Goal: Entertainment & Leisure: Consume media (video, audio)

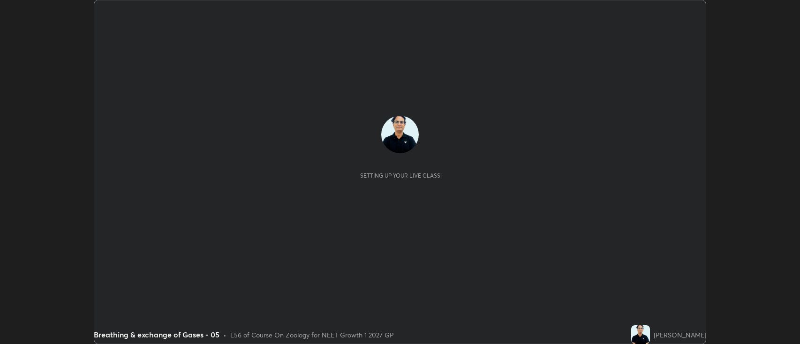
scroll to position [344, 800]
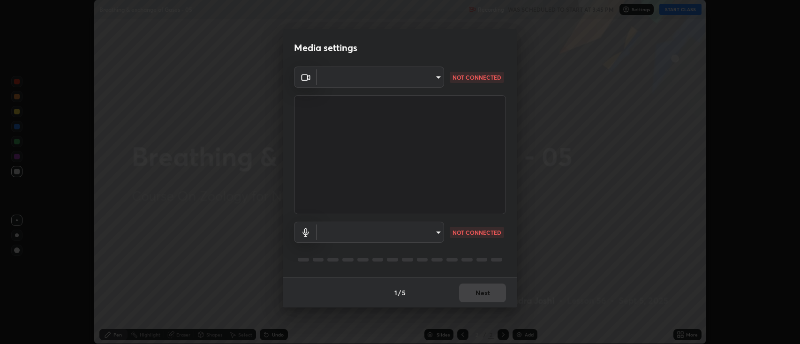
type input "2c539df44b605aa39b17bbacab34c2b800175de7e12b0f96efb5519cb0c2d180"
type input "default"
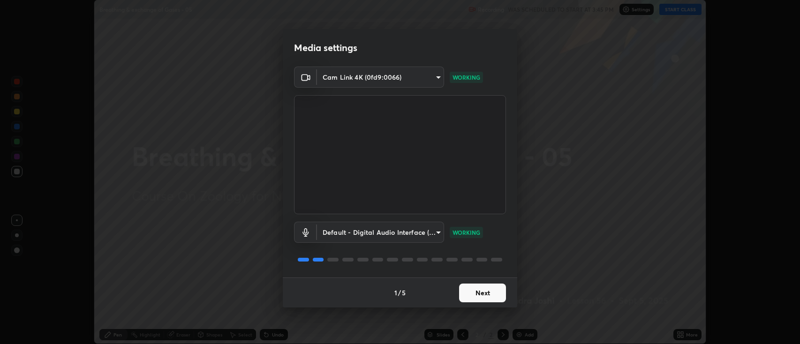
click at [485, 294] on button "Next" at bounding box center [482, 293] width 47 height 19
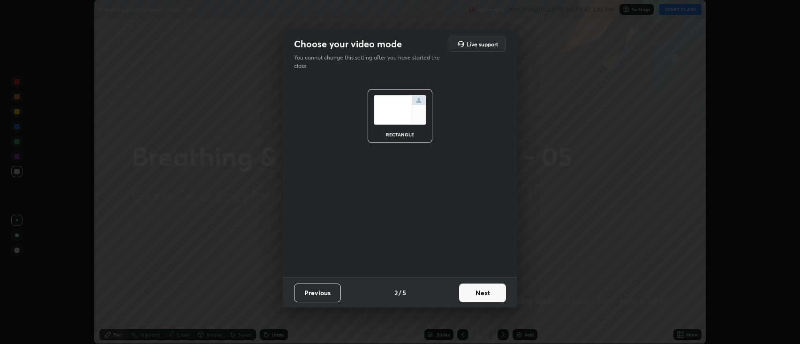
click at [487, 294] on button "Next" at bounding box center [482, 293] width 47 height 19
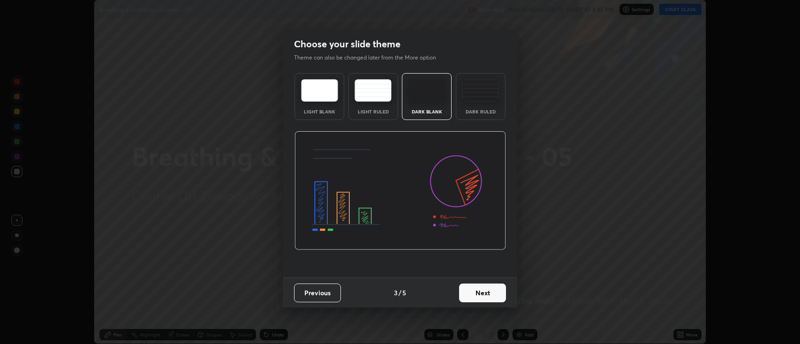
click at [488, 294] on button "Next" at bounding box center [482, 293] width 47 height 19
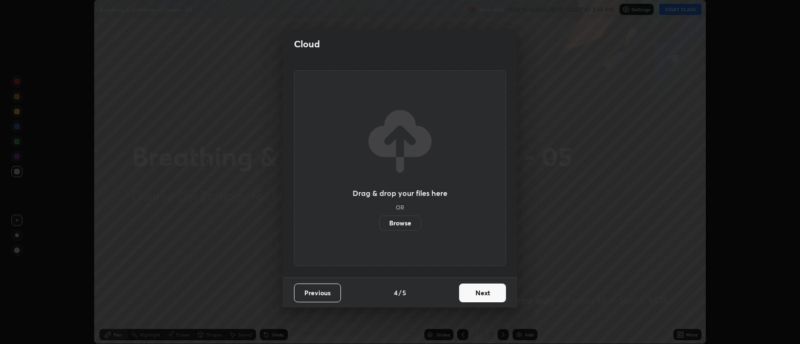
click at [486, 294] on button "Next" at bounding box center [482, 293] width 47 height 19
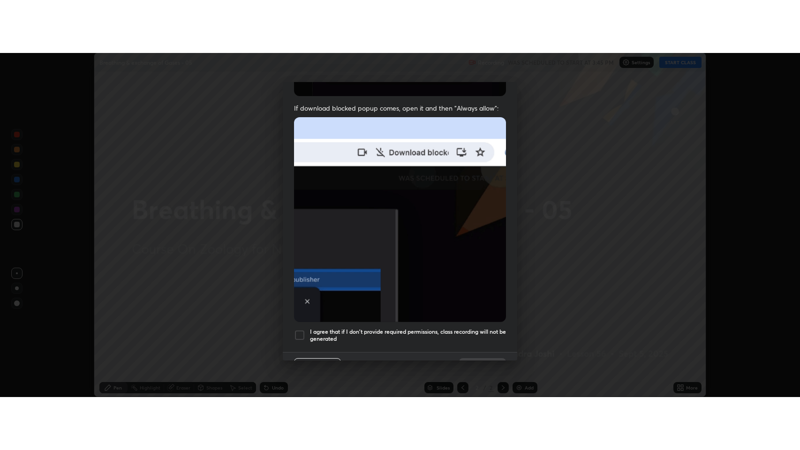
scroll to position [190, 0]
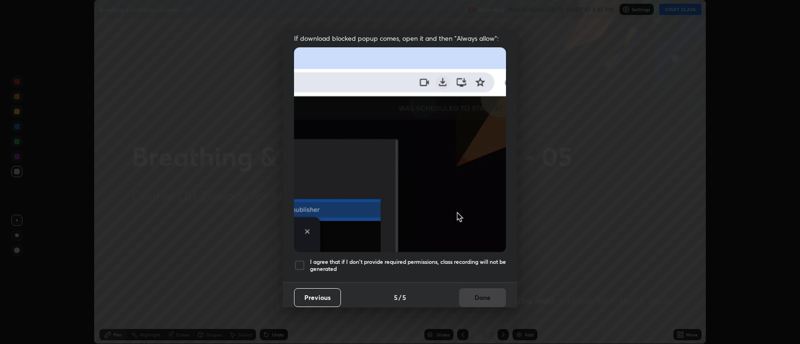
click at [298, 260] on div at bounding box center [299, 265] width 11 height 11
click at [481, 294] on button "Done" at bounding box center [482, 297] width 47 height 19
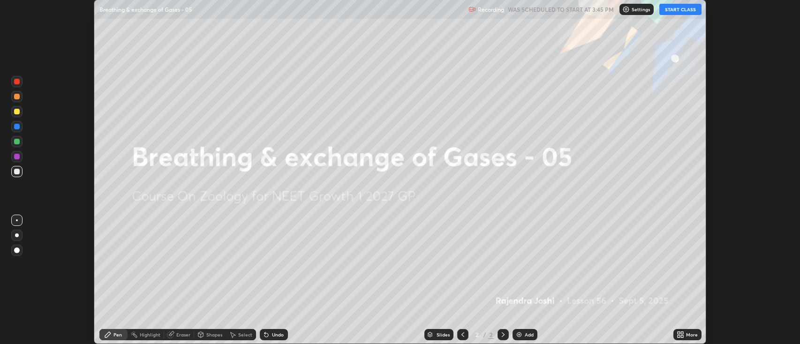
click at [680, 9] on button "START CLASS" at bounding box center [680, 9] width 42 height 11
click at [681, 335] on icon at bounding box center [679, 334] width 7 height 7
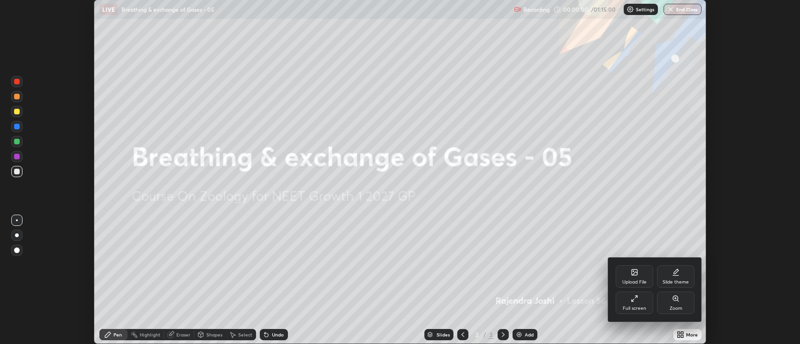
click at [636, 304] on div "Full screen" at bounding box center [633, 303] width 37 height 22
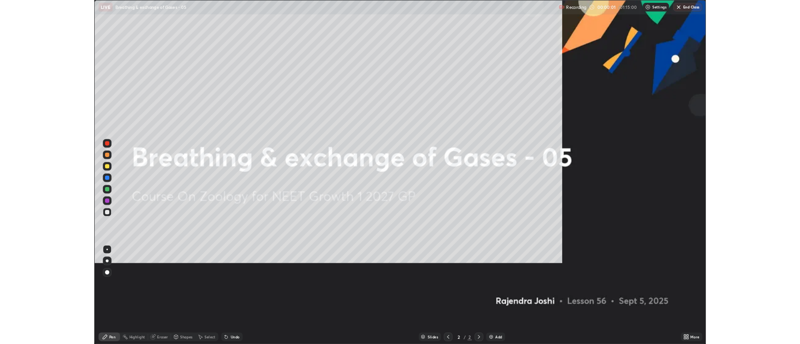
scroll to position [450, 800]
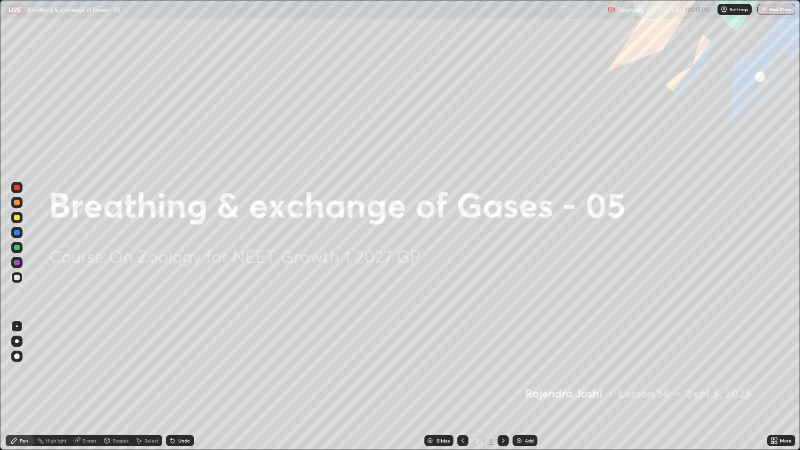
click at [527, 344] on div "Add" at bounding box center [529, 440] width 9 height 5
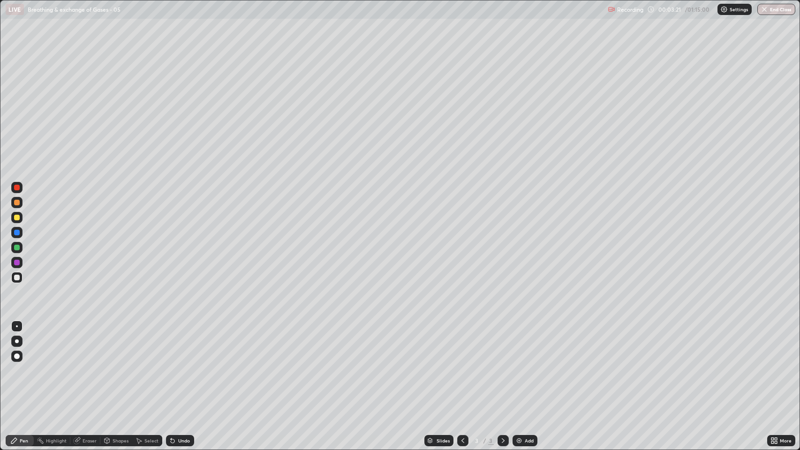
click at [533, 344] on div "Add" at bounding box center [524, 440] width 25 height 11
click at [17, 246] on div at bounding box center [17, 248] width 6 height 6
click at [184, 344] on div "Undo" at bounding box center [184, 440] width 12 height 5
click at [17, 187] on div at bounding box center [17, 188] width 6 height 6
click at [17, 218] on div at bounding box center [17, 218] width 6 height 6
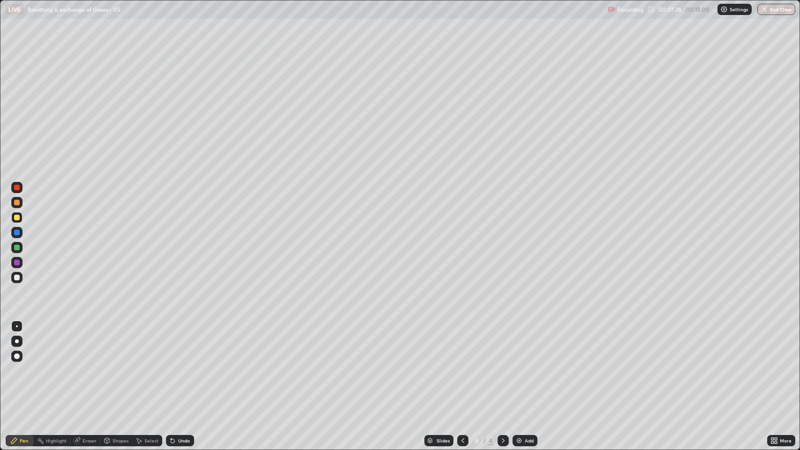
click at [17, 277] on div at bounding box center [17, 278] width 6 height 6
click at [15, 278] on div at bounding box center [17, 278] width 6 height 6
click at [14, 234] on div at bounding box center [16, 232] width 11 height 11
click at [15, 279] on div at bounding box center [17, 278] width 6 height 6
click at [16, 233] on div at bounding box center [17, 233] width 6 height 6
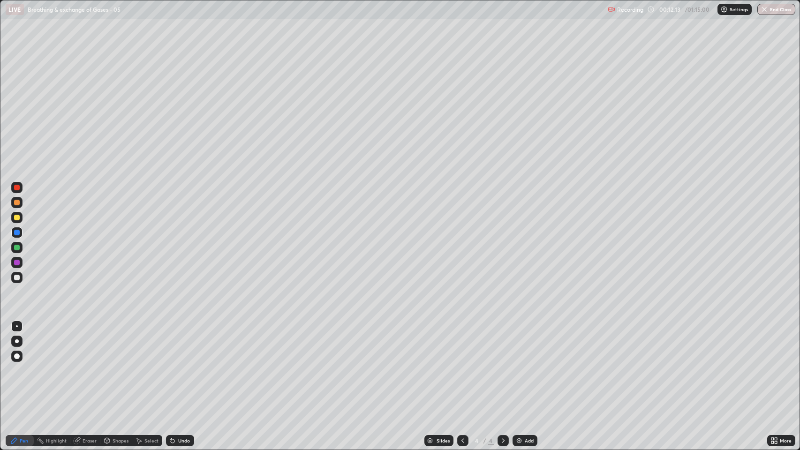
click at [16, 187] on div at bounding box center [17, 188] width 6 height 6
click at [17, 277] on div at bounding box center [17, 278] width 6 height 6
click at [17, 202] on div at bounding box center [17, 203] width 6 height 6
click at [18, 279] on div at bounding box center [17, 278] width 6 height 6
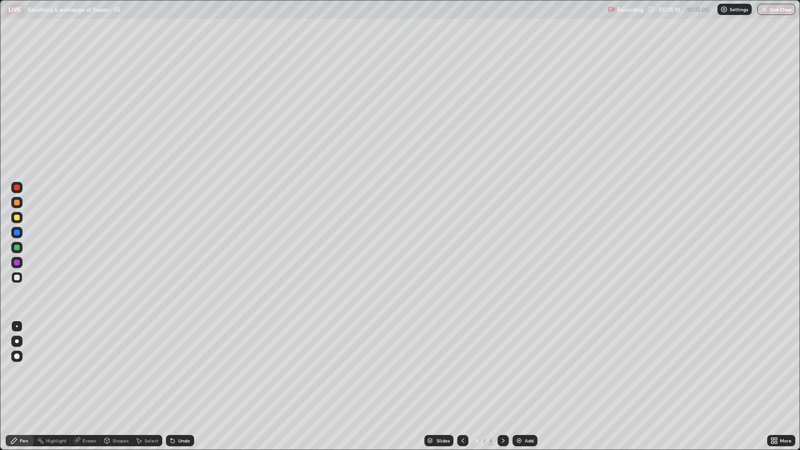
click at [18, 247] on div at bounding box center [17, 248] width 6 height 6
click at [528, 344] on div "Add" at bounding box center [529, 440] width 9 height 5
click at [183, 344] on div "Undo" at bounding box center [184, 440] width 12 height 5
click at [179, 344] on div "Undo" at bounding box center [180, 440] width 28 height 11
click at [172, 344] on icon at bounding box center [173, 441] width 4 height 4
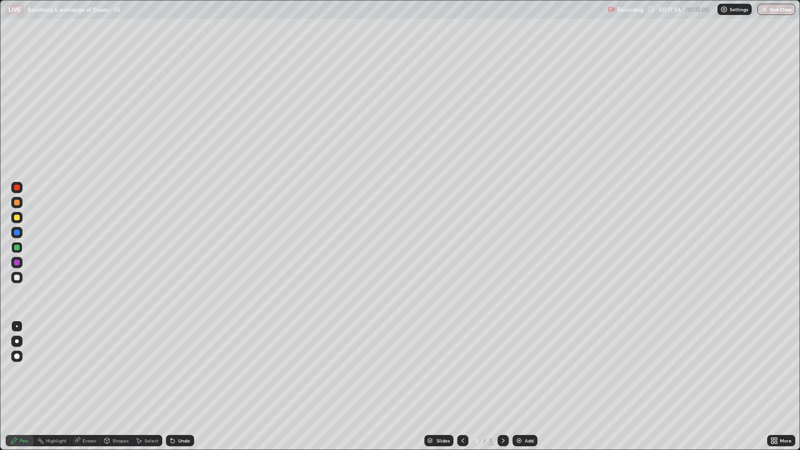
click at [172, 344] on icon at bounding box center [173, 441] width 4 height 4
click at [461, 344] on icon at bounding box center [462, 440] width 7 height 7
click at [505, 344] on div at bounding box center [502, 440] width 11 height 11
click at [462, 344] on icon at bounding box center [462, 440] width 7 height 7
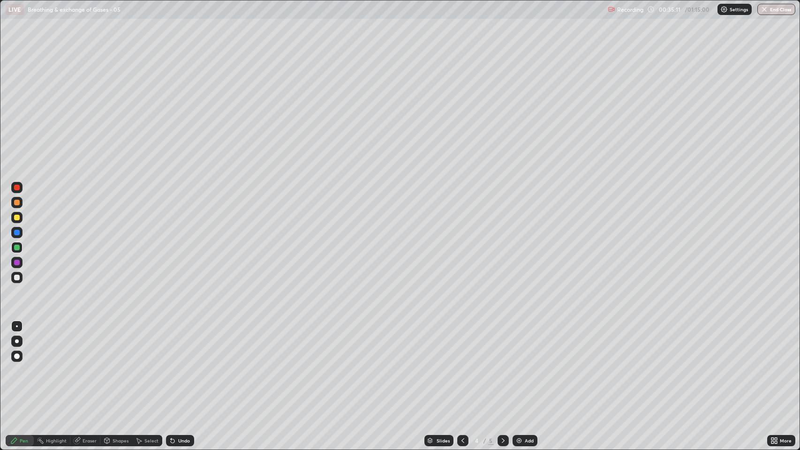
click at [523, 344] on div "Add" at bounding box center [524, 440] width 25 height 11
click at [18, 218] on div at bounding box center [17, 218] width 6 height 6
click at [16, 232] on div at bounding box center [17, 233] width 6 height 6
click at [13, 185] on div at bounding box center [16, 187] width 11 height 11
click at [17, 234] on div at bounding box center [17, 233] width 6 height 6
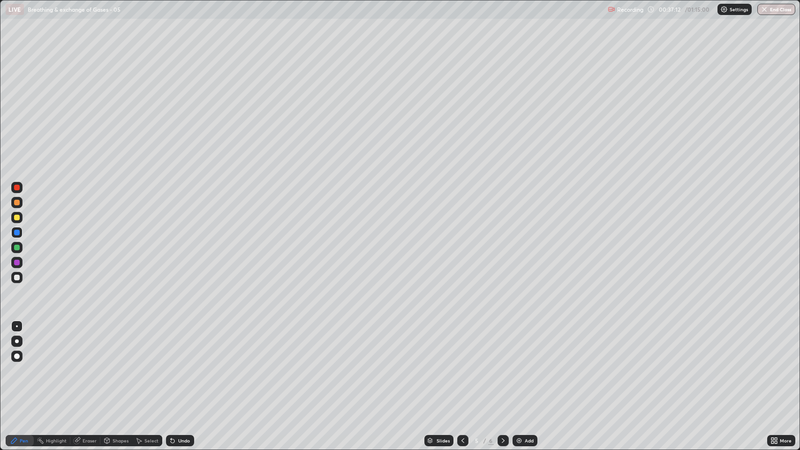
click at [17, 202] on div at bounding box center [17, 203] width 6 height 6
click at [15, 184] on div at bounding box center [16, 187] width 11 height 11
click at [525, 344] on div "Add" at bounding box center [529, 440] width 9 height 5
click at [20, 279] on div at bounding box center [16, 277] width 11 height 11
click at [17, 187] on div at bounding box center [17, 188] width 6 height 6
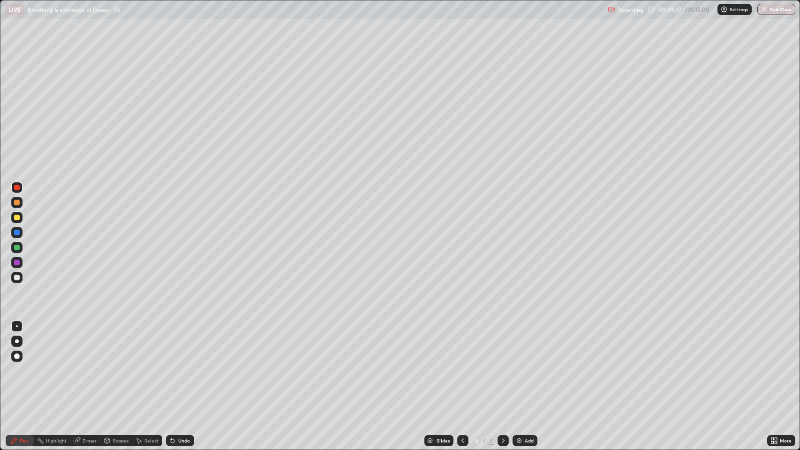
click at [15, 275] on div at bounding box center [16, 277] width 11 height 11
click at [181, 344] on div "Undo" at bounding box center [184, 440] width 12 height 5
click at [186, 344] on div "Undo" at bounding box center [184, 440] width 12 height 5
click at [181, 344] on div "Undo" at bounding box center [184, 440] width 12 height 5
click at [179, 344] on div "Undo" at bounding box center [180, 440] width 28 height 11
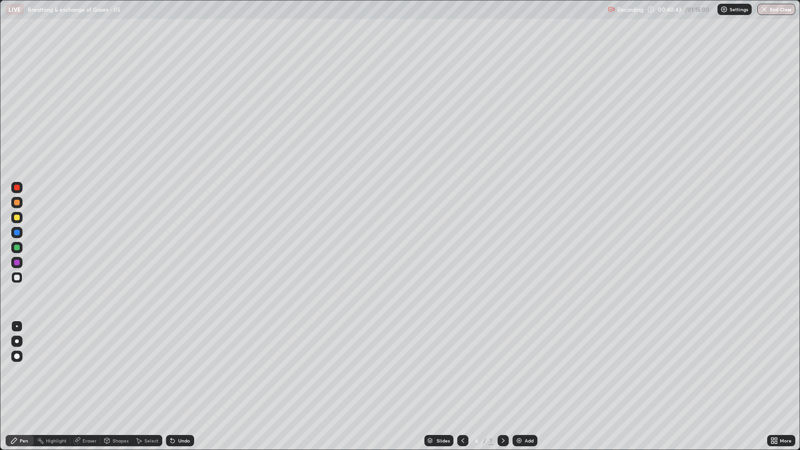
click at [178, 344] on div "Undo" at bounding box center [184, 440] width 12 height 5
click at [180, 344] on div "Undo" at bounding box center [184, 440] width 12 height 5
click at [179, 344] on div "Undo" at bounding box center [184, 440] width 12 height 5
click at [178, 344] on div "Undo" at bounding box center [184, 440] width 12 height 5
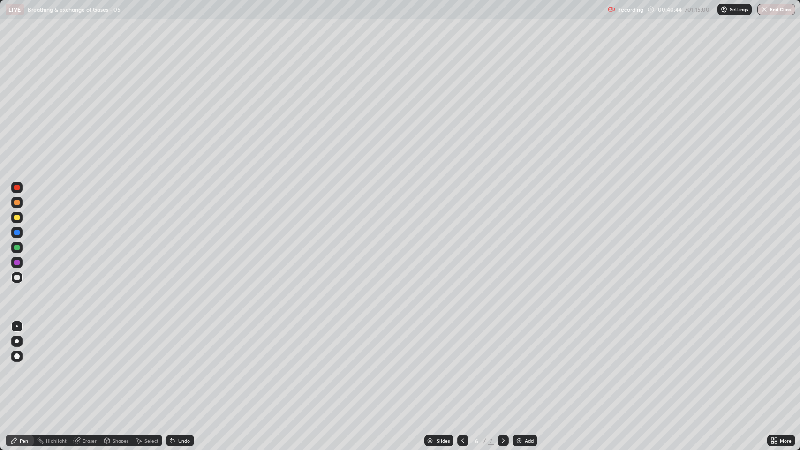
click at [179, 344] on div "Undo" at bounding box center [184, 440] width 12 height 5
click at [178, 344] on div "Undo" at bounding box center [184, 440] width 12 height 5
click at [177, 344] on div "Undo" at bounding box center [180, 440] width 28 height 11
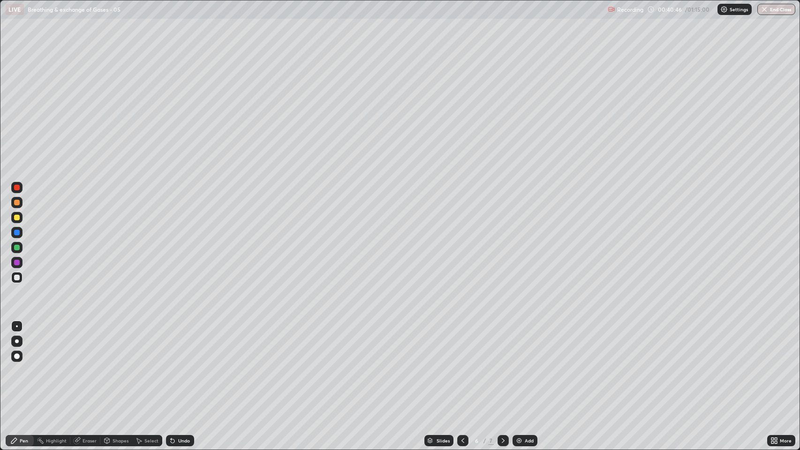
click at [172, 344] on icon at bounding box center [173, 441] width 4 height 4
click at [17, 247] on div at bounding box center [17, 248] width 6 height 6
click at [16, 279] on div at bounding box center [17, 278] width 6 height 6
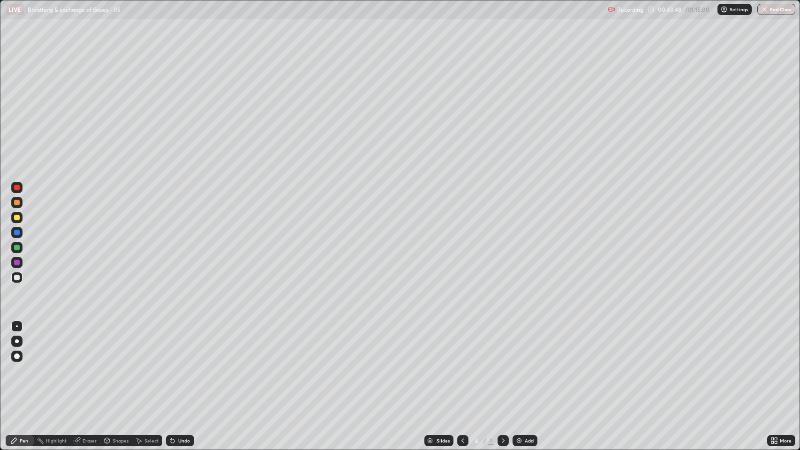
click at [18, 186] on div at bounding box center [17, 188] width 6 height 6
click at [772, 344] on icon at bounding box center [772, 442] width 2 height 2
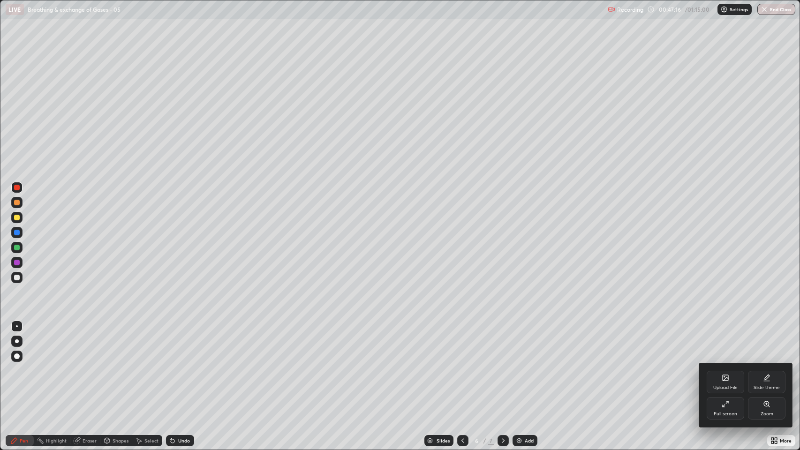
click at [724, 344] on icon at bounding box center [725, 378] width 6 height 6
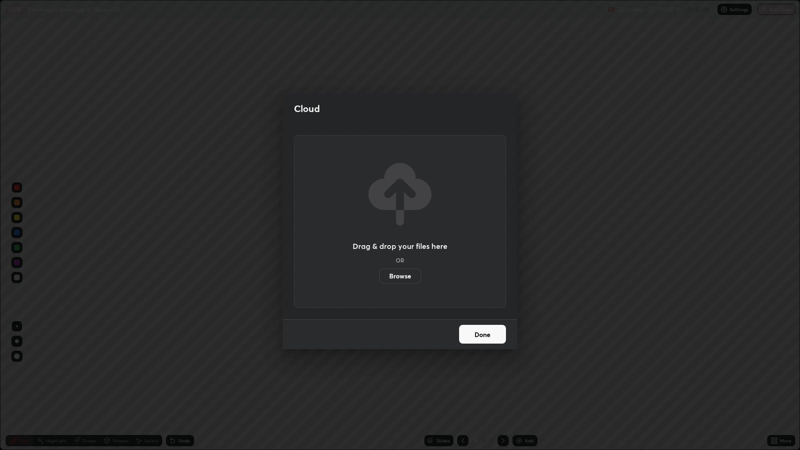
click at [405, 277] on label "Browse" at bounding box center [400, 276] width 42 height 15
click at [379, 277] on input "Browse" at bounding box center [379, 276] width 0 height 15
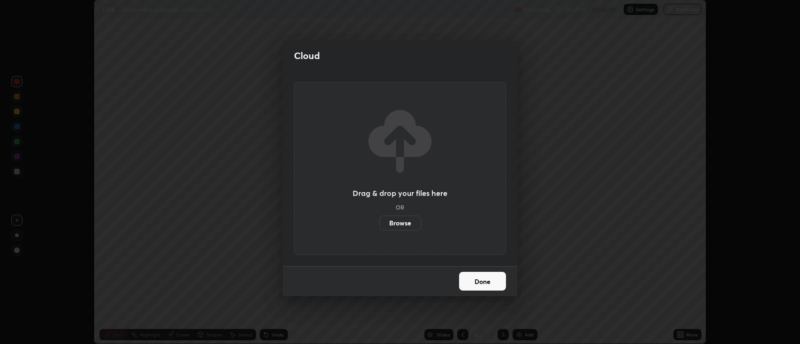
scroll to position [46528, 46073]
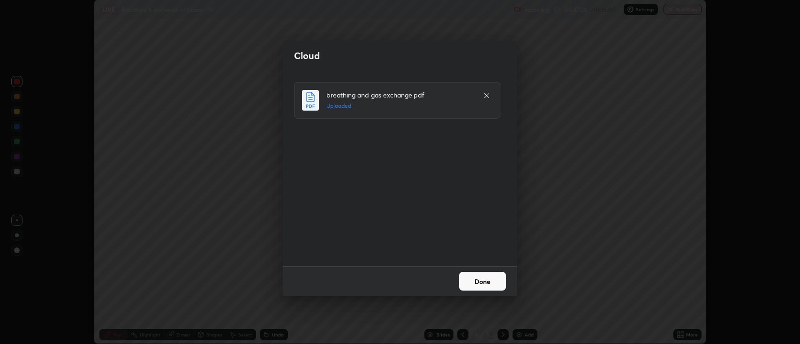
click at [485, 283] on button "Done" at bounding box center [482, 281] width 47 height 19
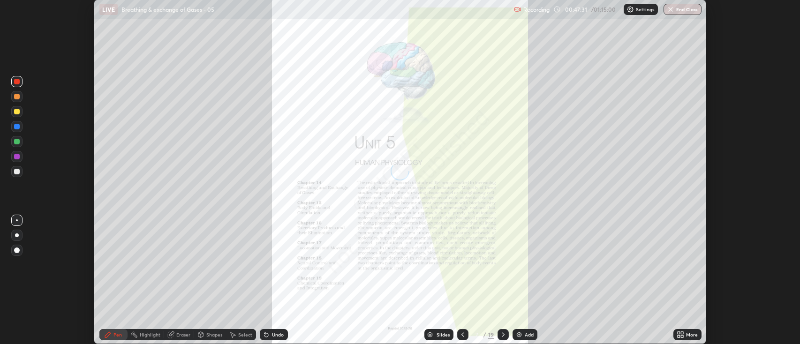
click at [429, 334] on icon at bounding box center [429, 333] width 5 height 2
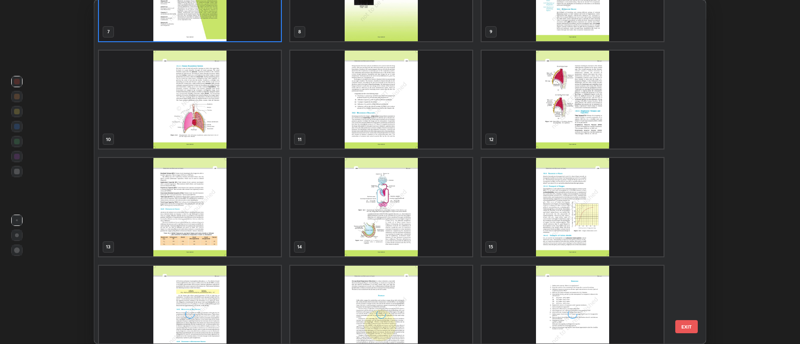
scroll to position [277, 0]
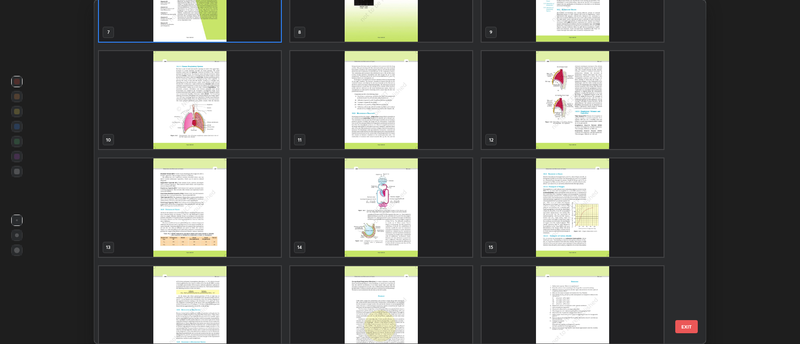
click at [242, 303] on img "grid" at bounding box center [190, 315] width 182 height 98
click at [243, 300] on img "grid" at bounding box center [190, 315] width 182 height 98
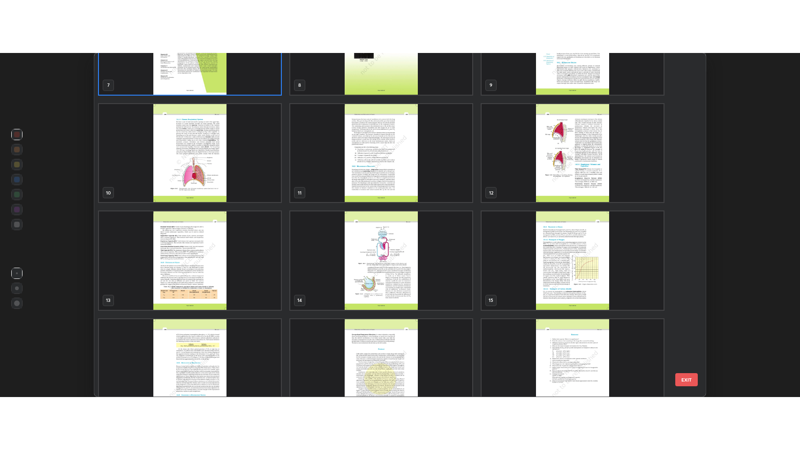
scroll to position [302, 0]
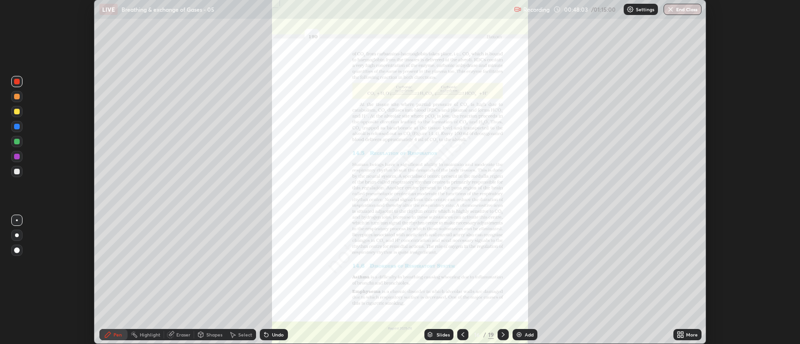
click at [463, 333] on icon at bounding box center [462, 334] width 3 height 5
click at [680, 334] on icon at bounding box center [679, 334] width 7 height 7
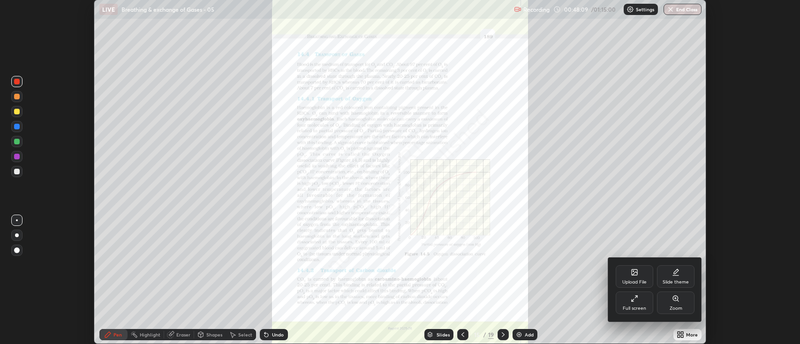
click at [645, 305] on div "Full screen" at bounding box center [633, 303] width 37 height 22
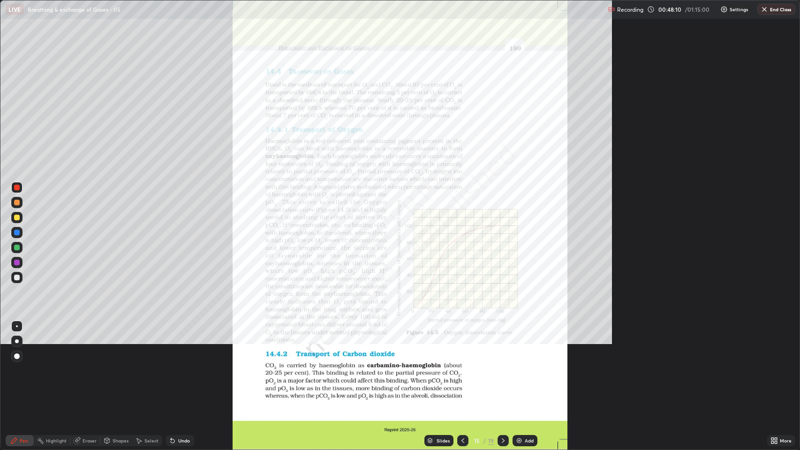
scroll to position [450, 800]
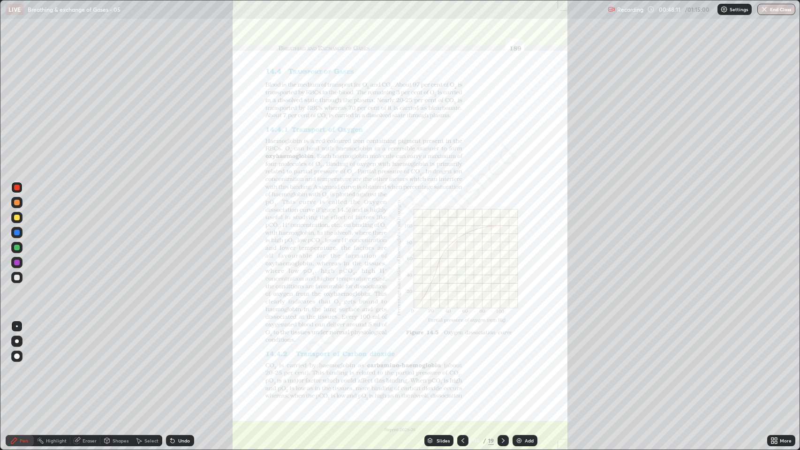
click at [772, 344] on icon at bounding box center [772, 442] width 2 height 2
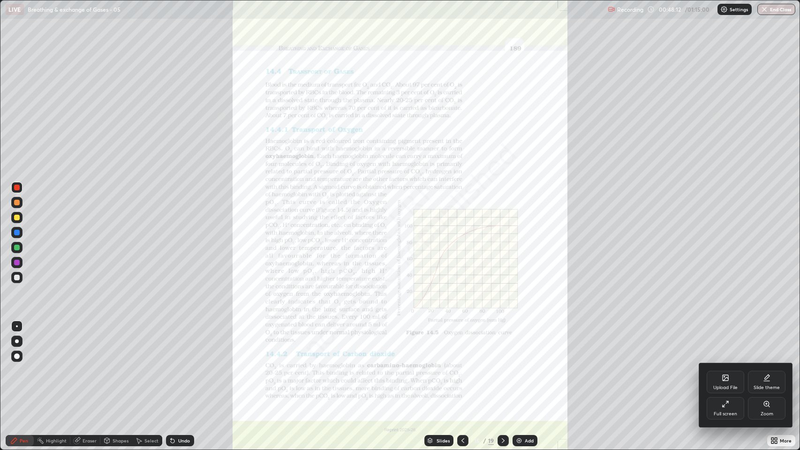
click at [767, 344] on div "Zoom" at bounding box center [766, 408] width 37 height 22
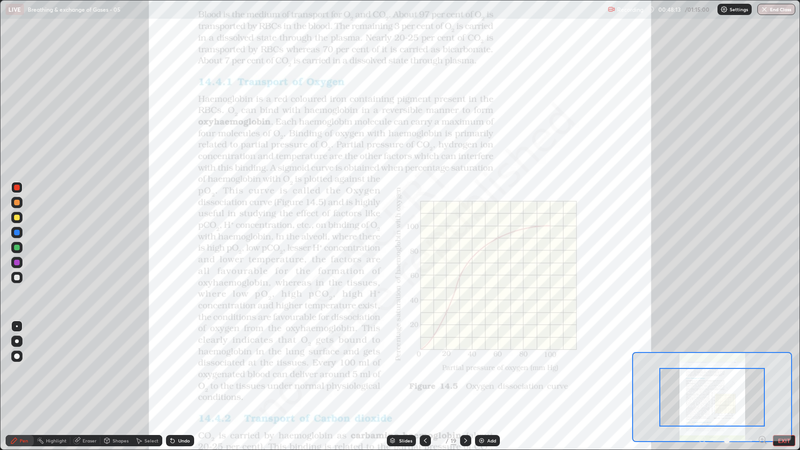
click at [762, 344] on icon at bounding box center [762, 439] width 0 height 2
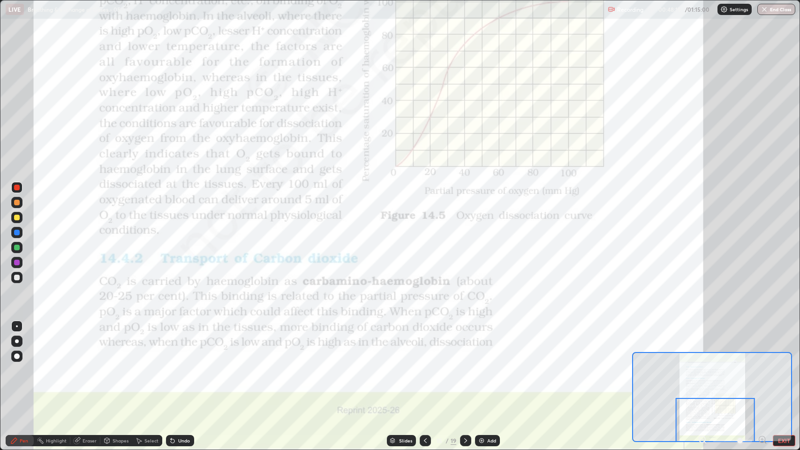
click at [761, 344] on icon at bounding box center [761, 439] width 9 height 9
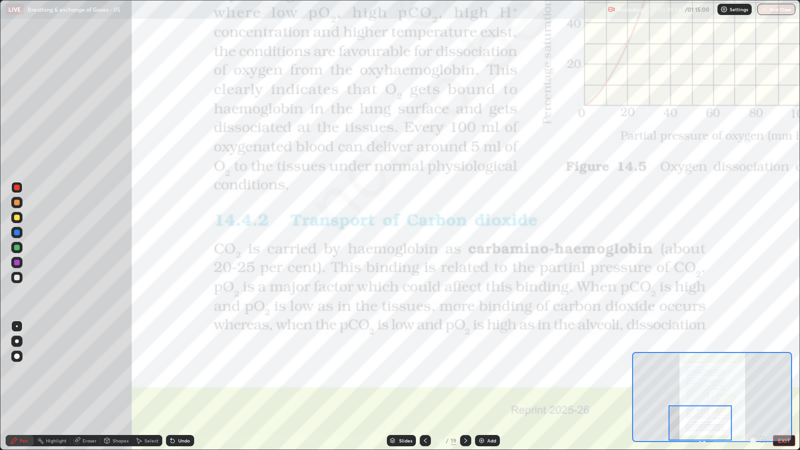
click at [464, 344] on icon at bounding box center [465, 440] width 7 height 7
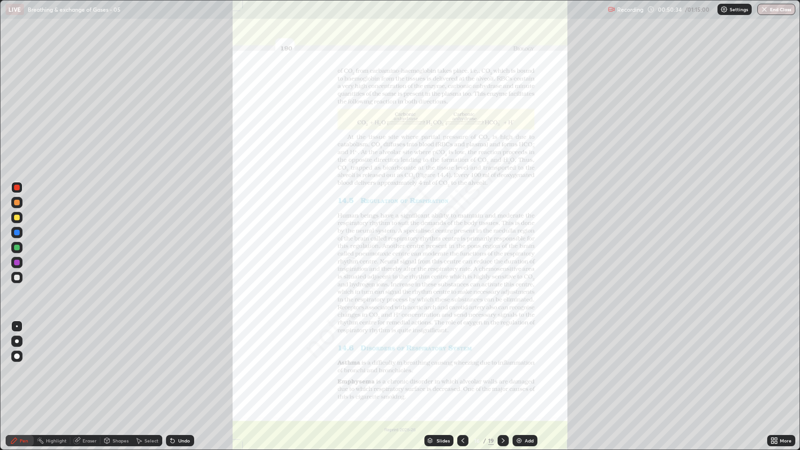
click at [518, 344] on img at bounding box center [518, 440] width 7 height 7
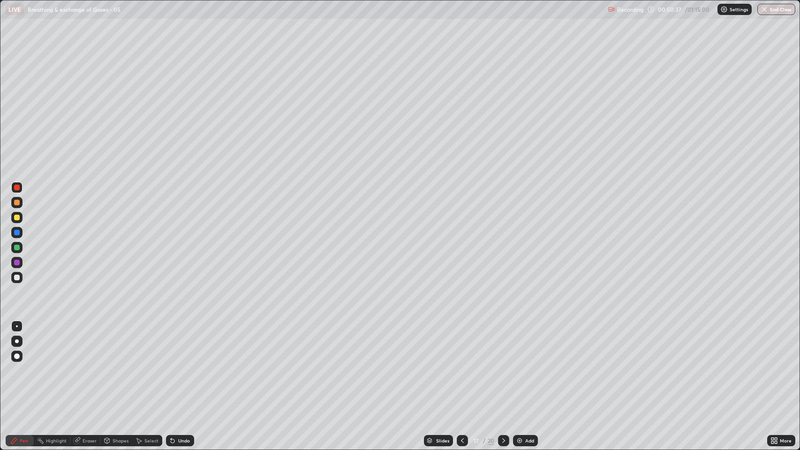
click at [18, 339] on div at bounding box center [17, 341] width 4 height 4
click at [17, 280] on div at bounding box center [17, 278] width 6 height 6
click at [15, 217] on div at bounding box center [17, 218] width 6 height 6
click at [184, 344] on div "Undo" at bounding box center [184, 440] width 12 height 5
click at [179, 344] on div "Undo" at bounding box center [180, 440] width 28 height 11
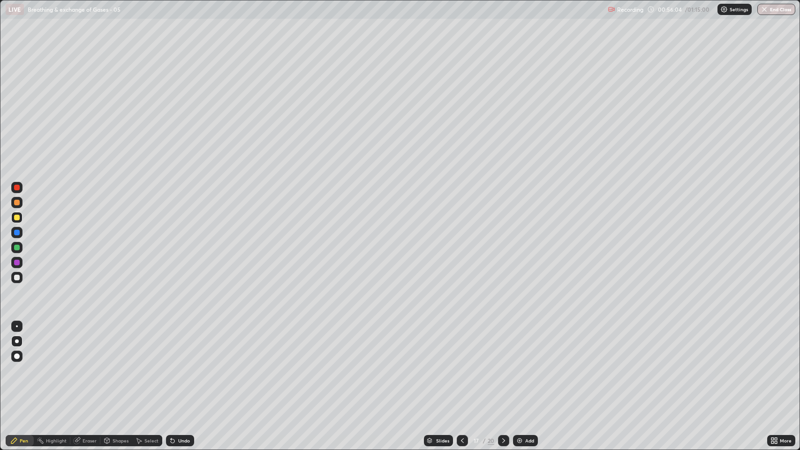
click at [176, 344] on div "Undo" at bounding box center [180, 440] width 28 height 11
click at [528, 344] on div "Add" at bounding box center [529, 440] width 9 height 5
click at [20, 278] on div at bounding box center [16, 277] width 11 height 11
click at [181, 344] on div "Undo" at bounding box center [184, 440] width 12 height 5
click at [177, 344] on div "Undo" at bounding box center [180, 440] width 28 height 11
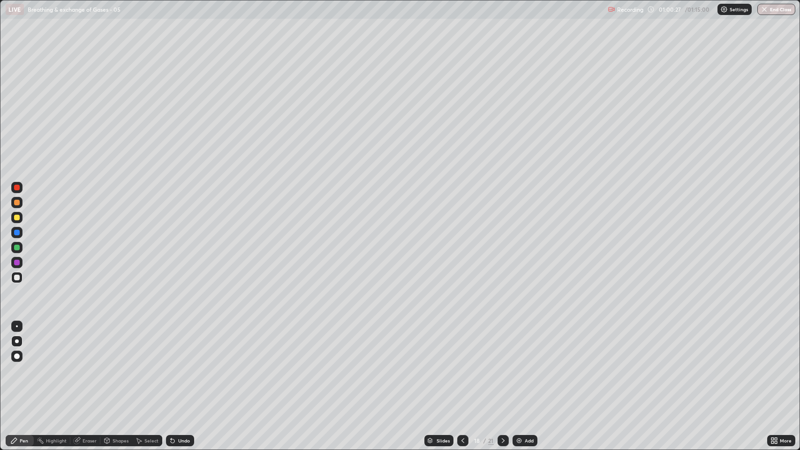
click at [172, 344] on icon at bounding box center [173, 441] width 4 height 4
click at [174, 344] on icon at bounding box center [172, 440] width 7 height 7
click at [173, 344] on icon at bounding box center [172, 440] width 7 height 7
click at [431, 344] on icon at bounding box center [429, 441] width 5 height 1
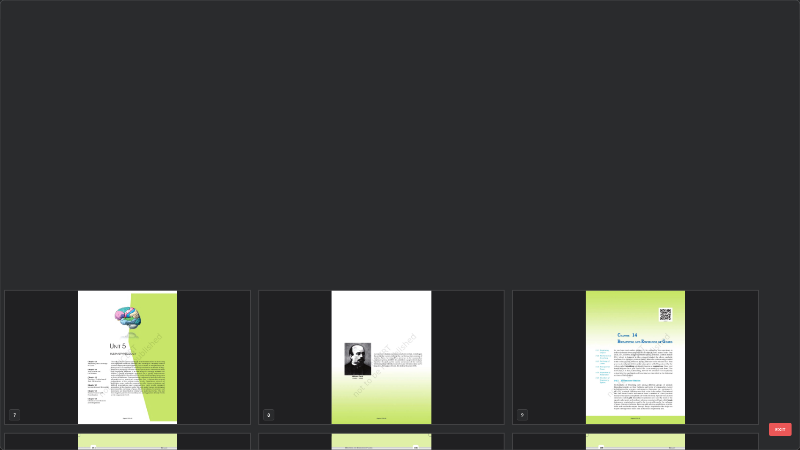
scroll to position [446, 794]
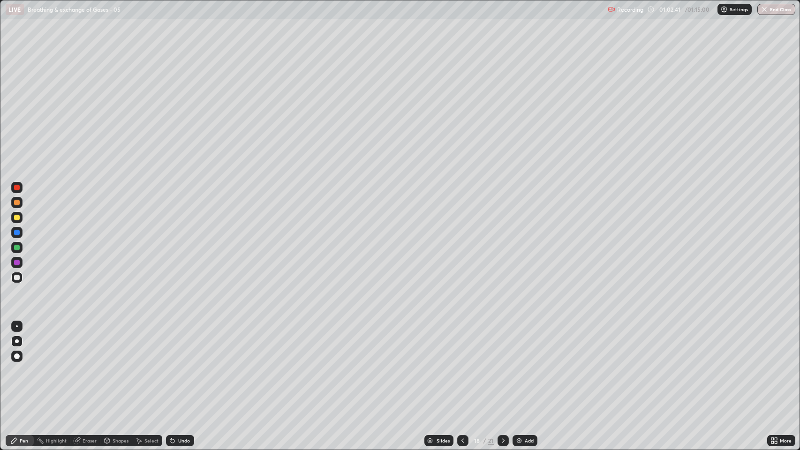
click at [525, 344] on div "Add" at bounding box center [529, 440] width 9 height 5
click at [18, 247] on div at bounding box center [17, 248] width 6 height 6
click at [17, 279] on div at bounding box center [17, 278] width 6 height 6
click at [16, 326] on div at bounding box center [17, 326] width 2 height 2
click at [429, 344] on icon at bounding box center [429, 441] width 5 height 1
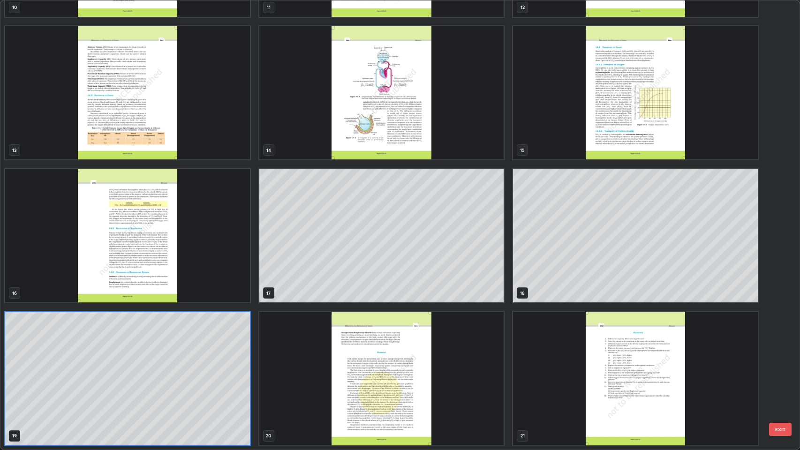
click at [203, 270] on img "grid" at bounding box center [127, 236] width 245 height 134
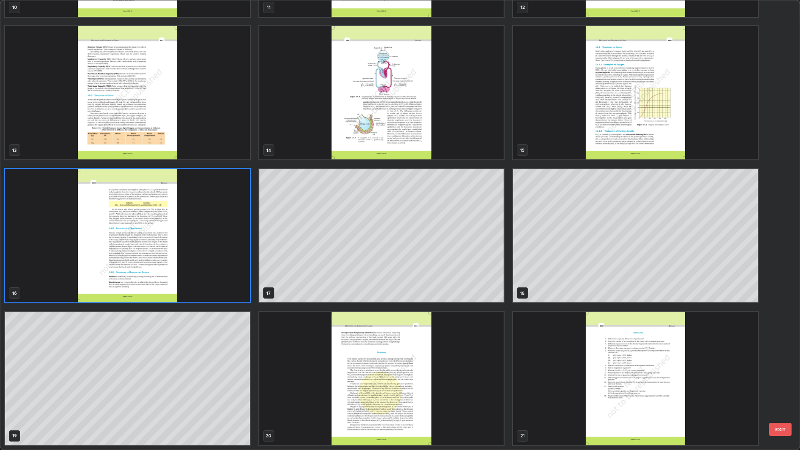
click at [200, 269] on img "grid" at bounding box center [127, 236] width 245 height 134
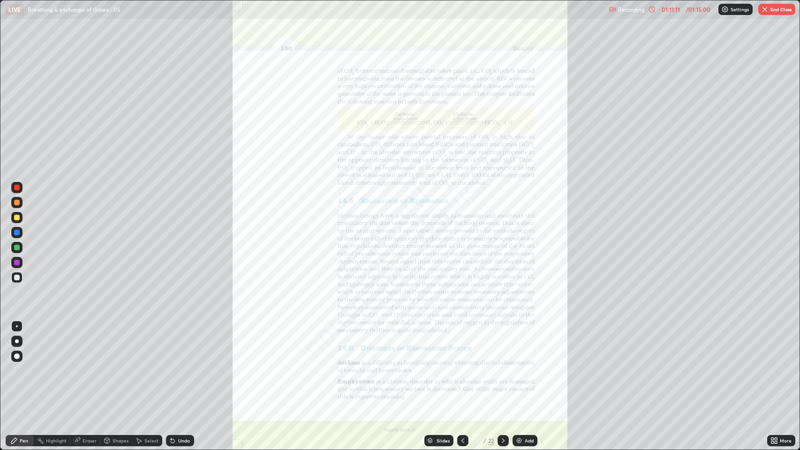
click at [772, 344] on icon at bounding box center [772, 442] width 2 height 2
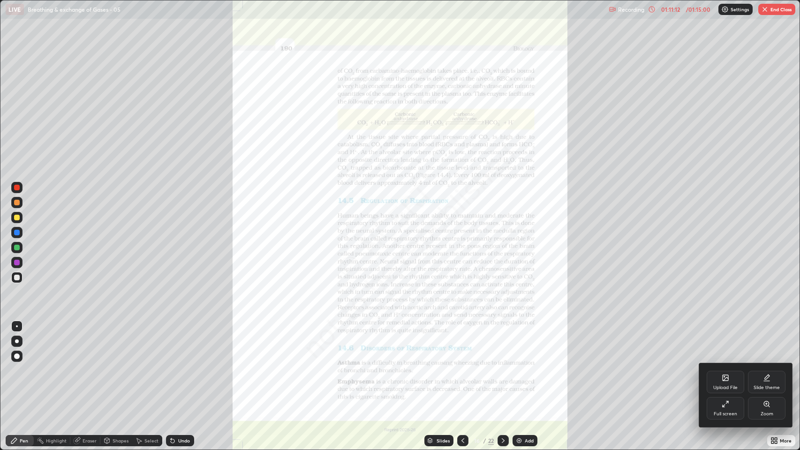
click at [763, 344] on div "Zoom" at bounding box center [766, 408] width 37 height 22
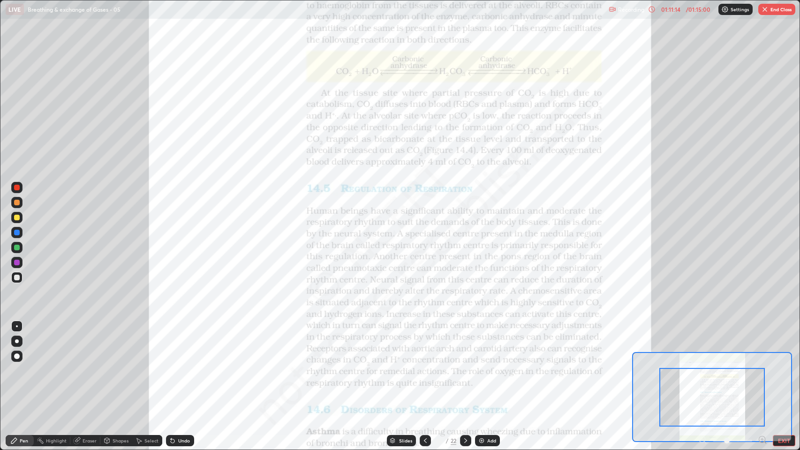
click at [759, 344] on icon at bounding box center [761, 439] width 9 height 9
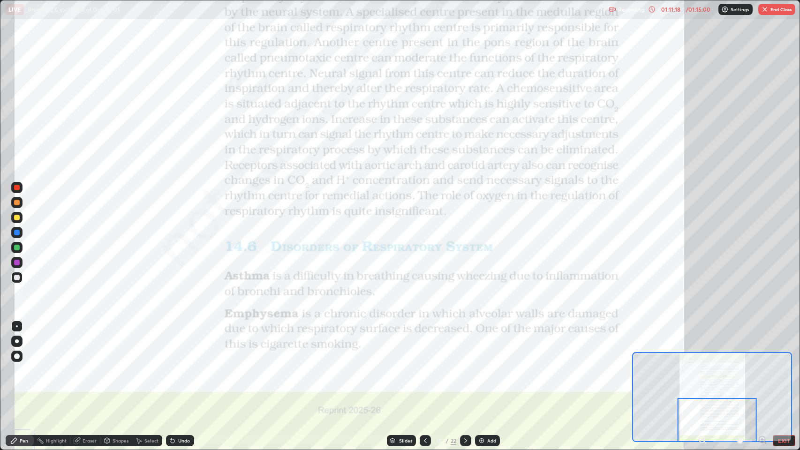
click at [761, 344] on icon at bounding box center [762, 439] width 2 height 0
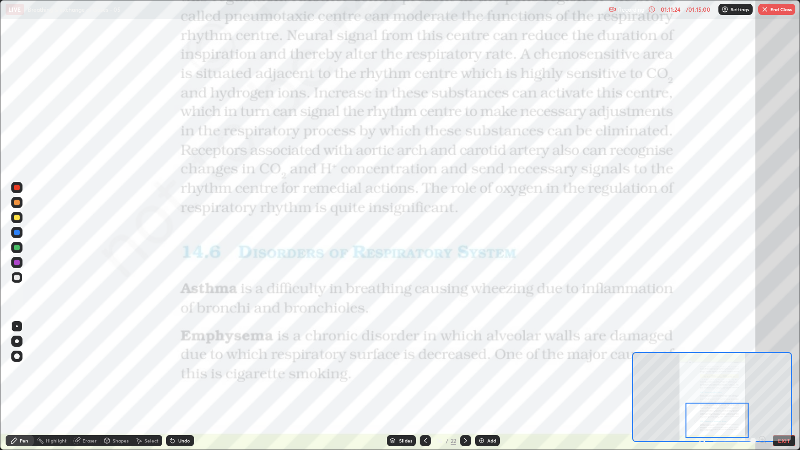
click at [19, 184] on div at bounding box center [16, 187] width 11 height 11
click at [16, 233] on div at bounding box center [17, 233] width 6 height 6
click at [17, 248] on div at bounding box center [17, 248] width 6 height 6
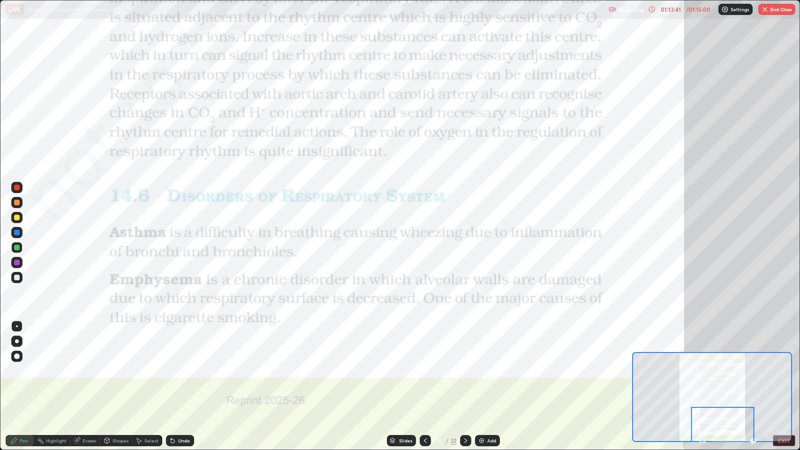
click at [18, 265] on div at bounding box center [17, 263] width 6 height 6
click at [779, 10] on button "End Class" at bounding box center [776, 9] width 37 height 11
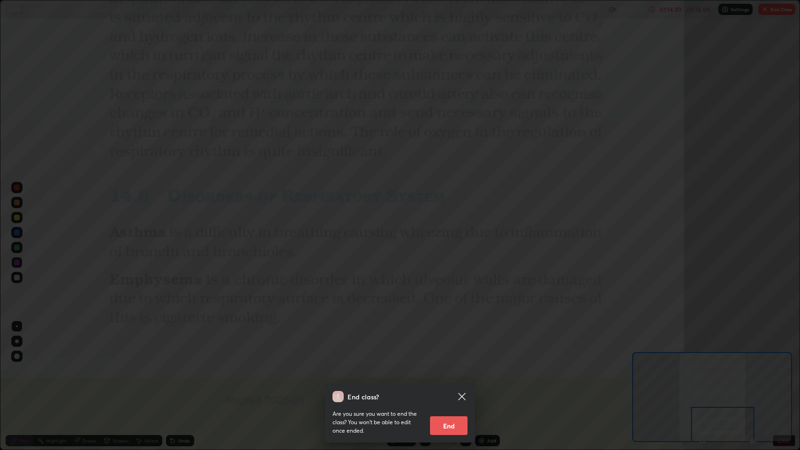
click at [440, 344] on button "End" at bounding box center [448, 425] width 37 height 19
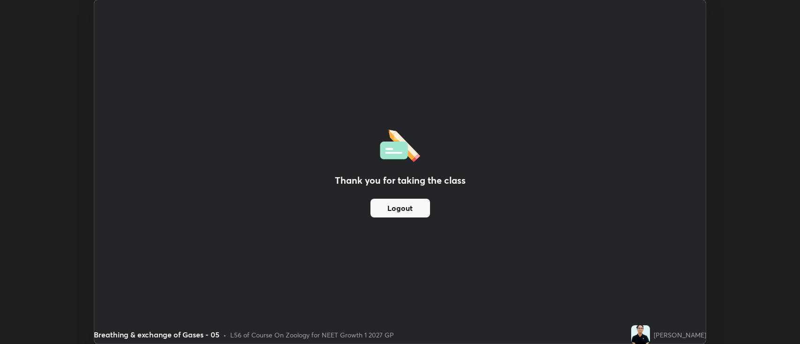
scroll to position [46528, 46073]
